Goal: Check status: Check status

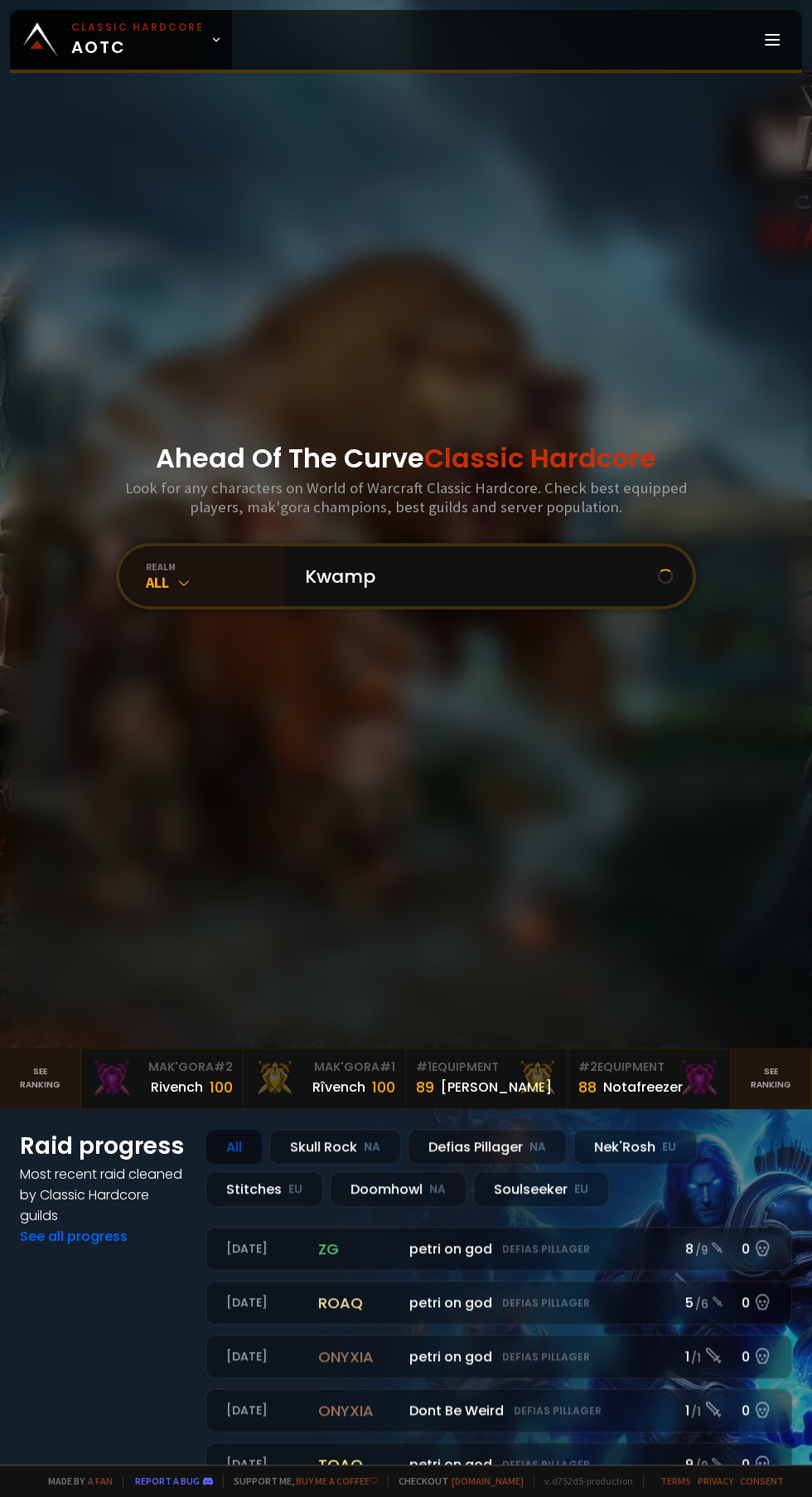
type input "Kwampy"
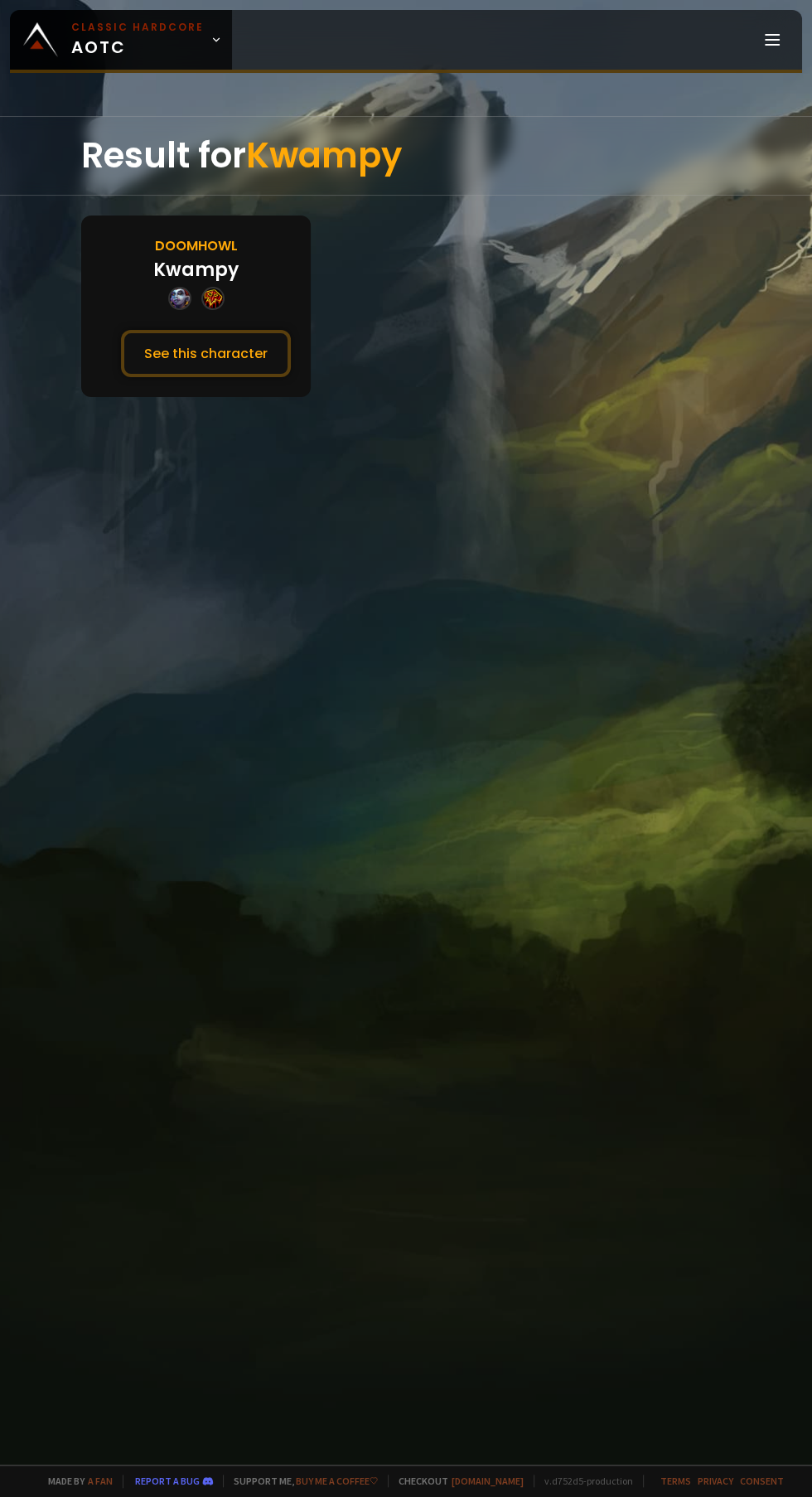
click at [255, 347] on button "See this character" at bounding box center [205, 354] width 170 height 47
